Goal: Task Accomplishment & Management: Complete application form

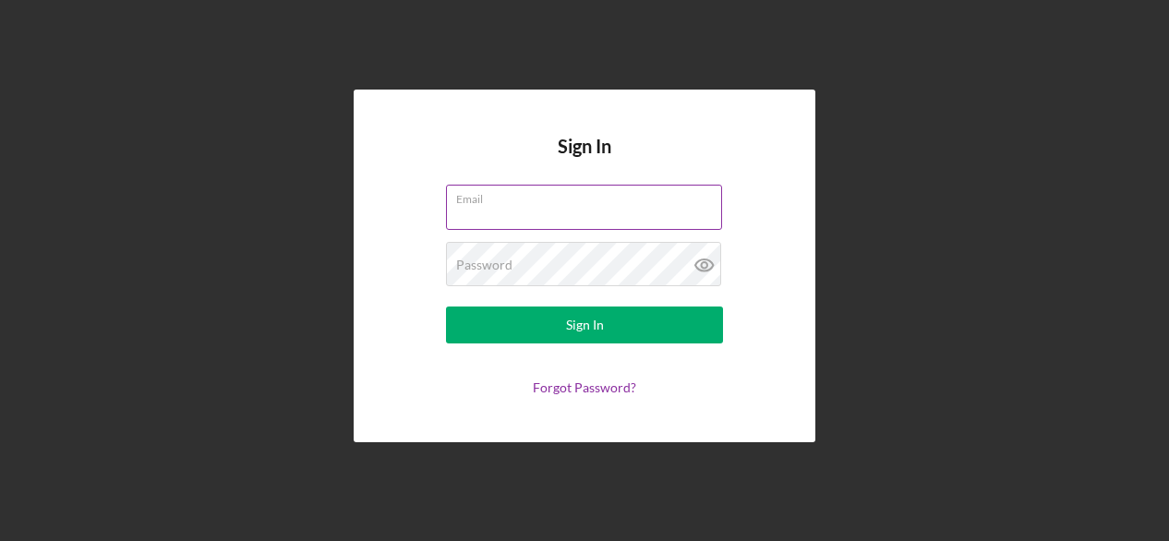
click at [503, 202] on div "Email" at bounding box center [584, 208] width 277 height 46
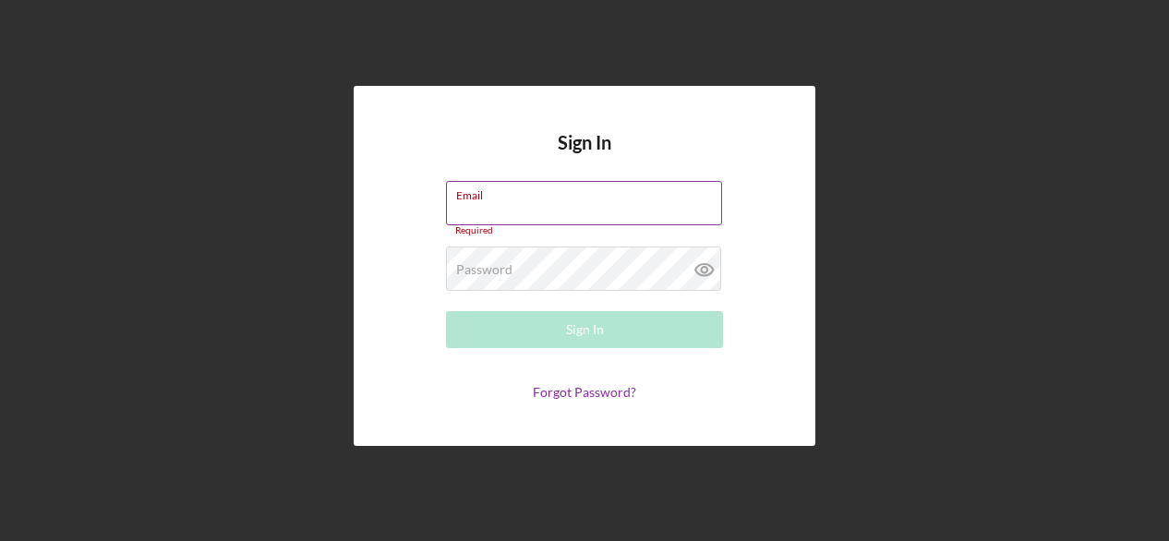
click at [503, 202] on input "Email" at bounding box center [584, 203] width 276 height 44
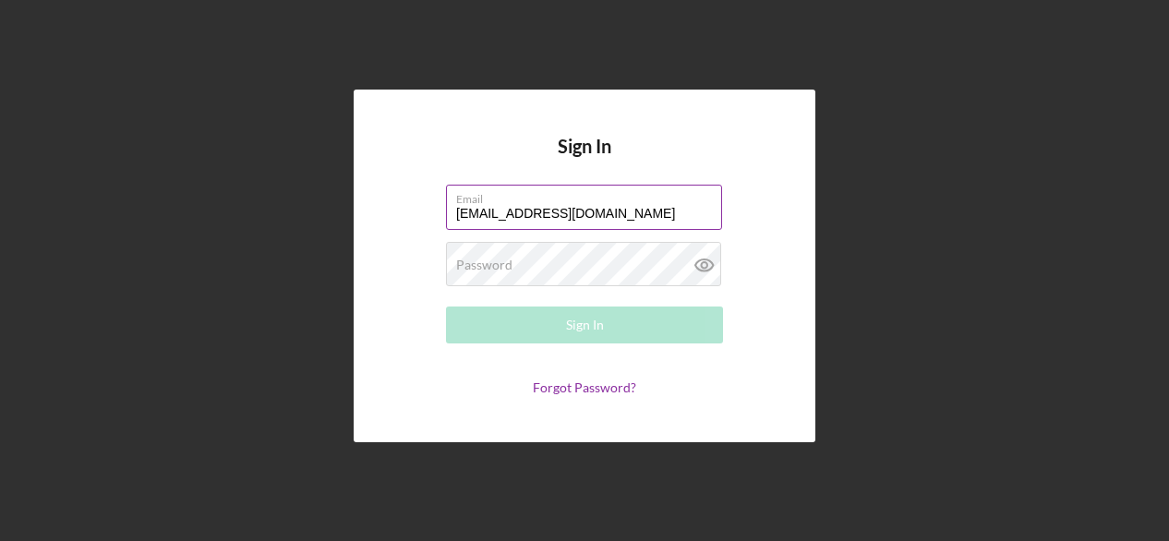
type input "[EMAIL_ADDRESS][DOMAIN_NAME]"
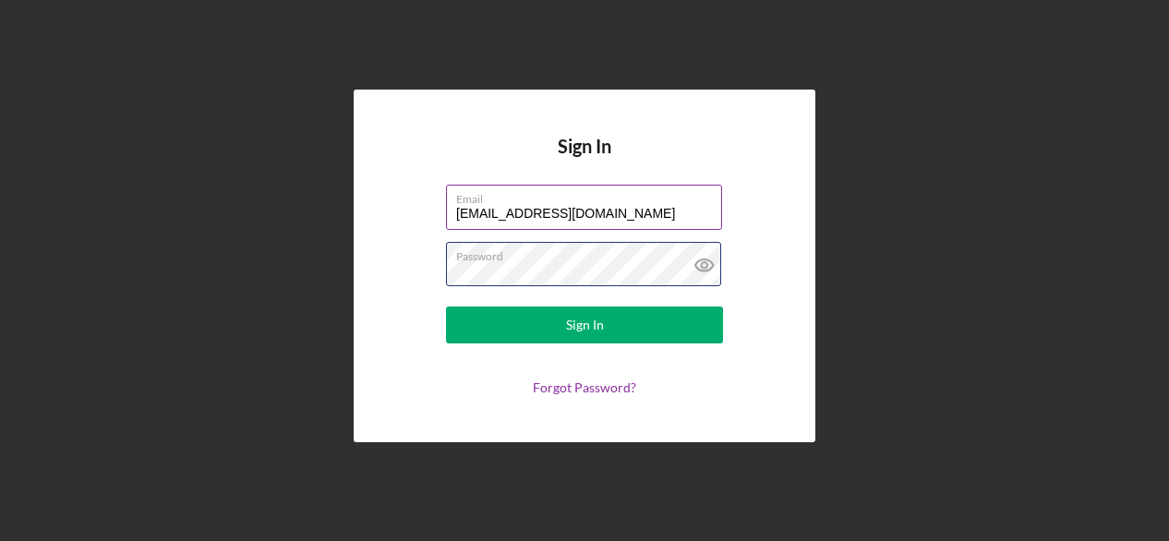
click at [446, 306] on button "Sign In" at bounding box center [584, 324] width 277 height 37
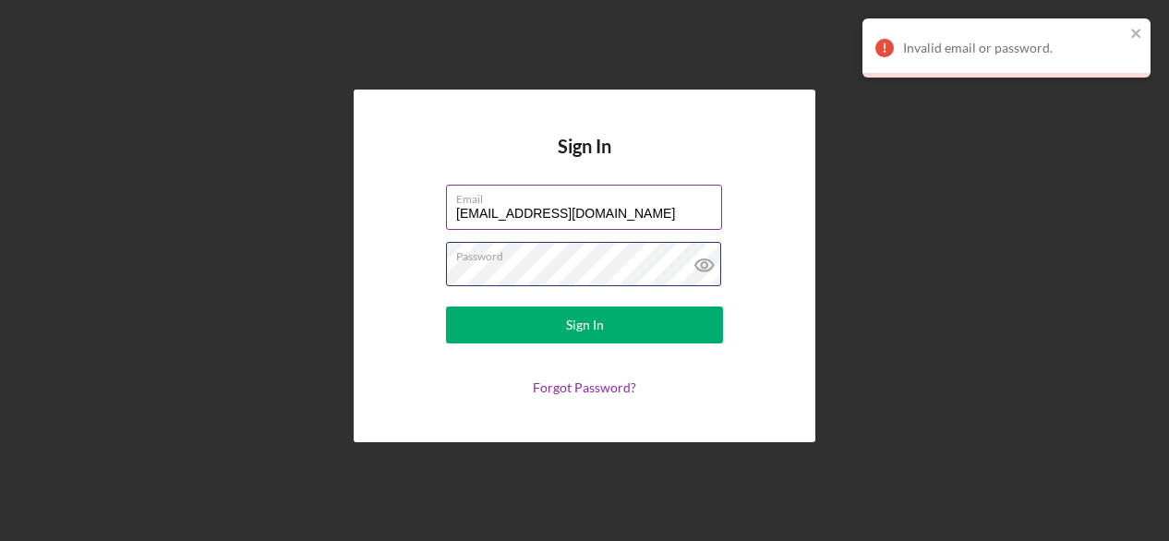
click at [446, 306] on button "Sign In" at bounding box center [584, 324] width 277 height 37
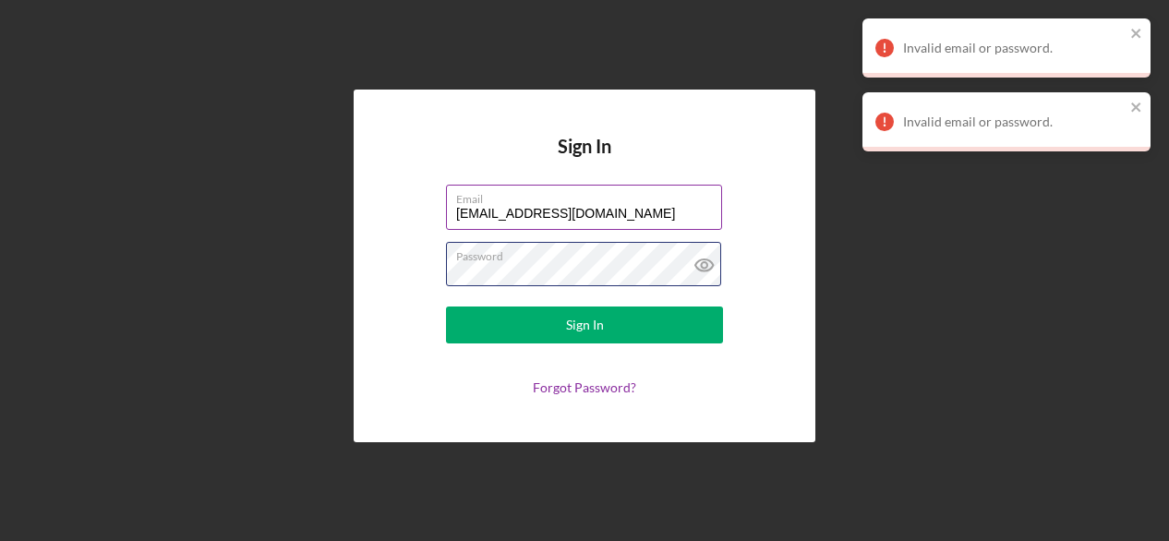
click at [446, 306] on button "Sign In" at bounding box center [584, 324] width 277 height 37
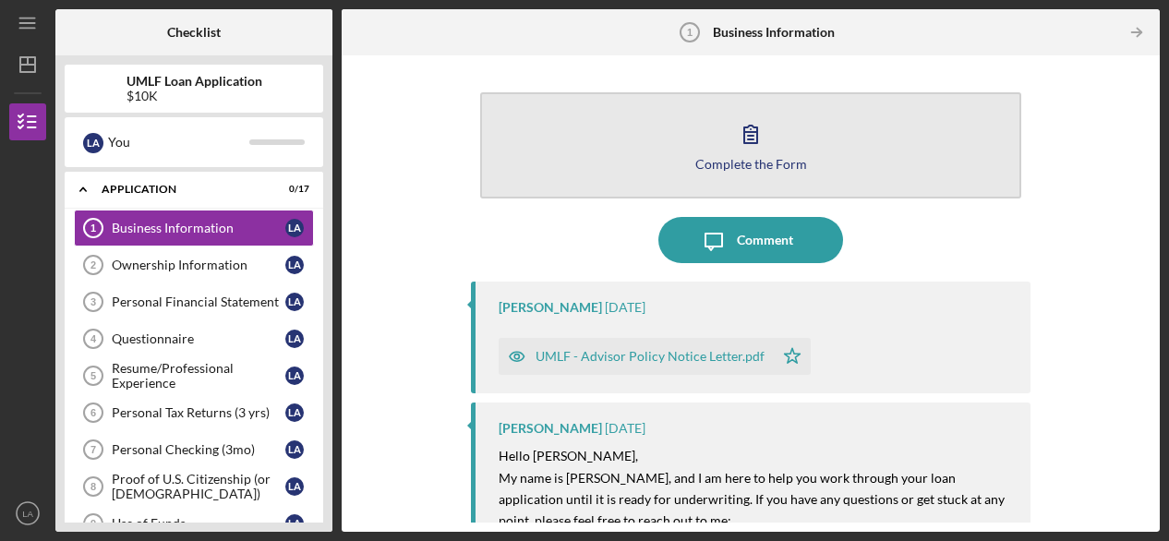
click at [746, 151] on icon "button" at bounding box center [750, 134] width 46 height 46
